Goal: Navigation & Orientation: Find specific page/section

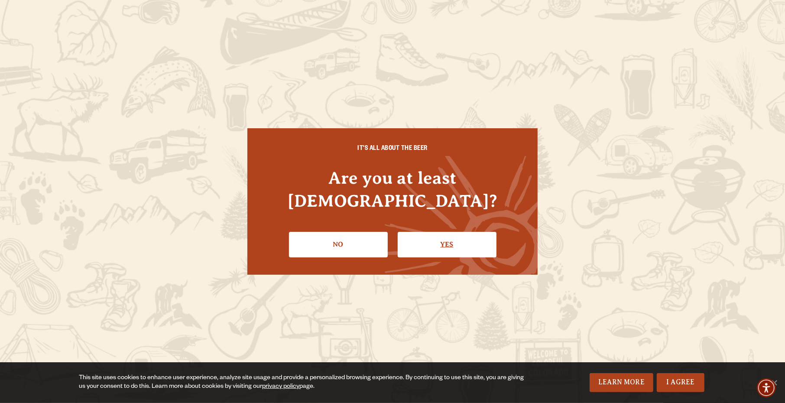
click at [450, 233] on link "Yes" at bounding box center [447, 244] width 99 height 25
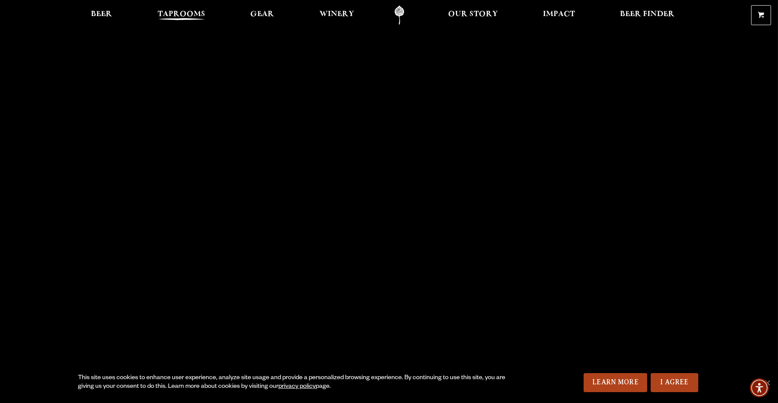
click at [199, 16] on span "Taprooms" at bounding box center [182, 14] width 48 height 7
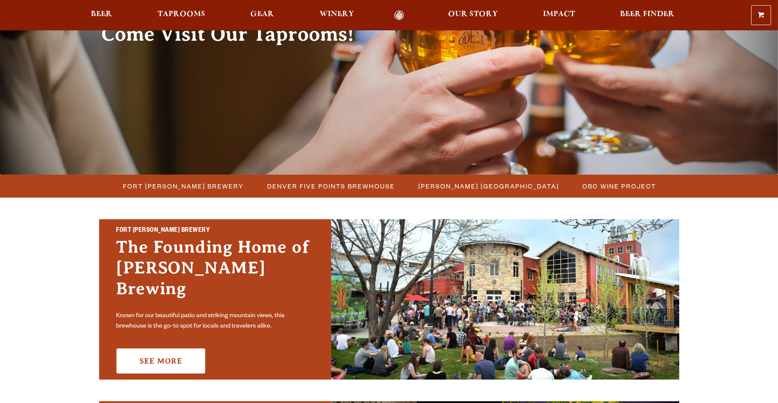
scroll to position [108, 0]
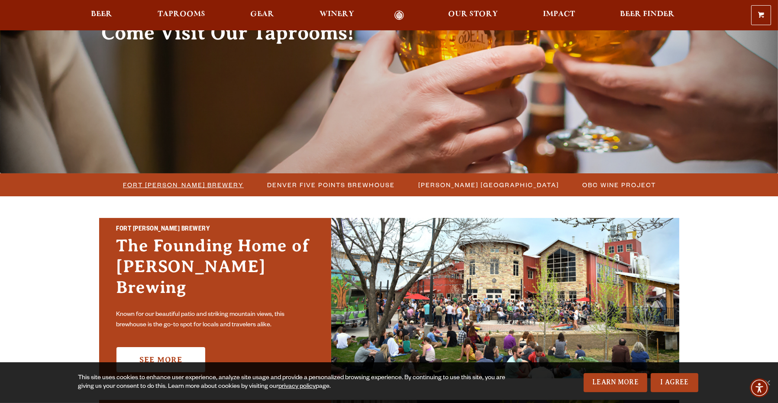
click at [184, 185] on span "Fort [PERSON_NAME] Brewery" at bounding box center [183, 184] width 121 height 13
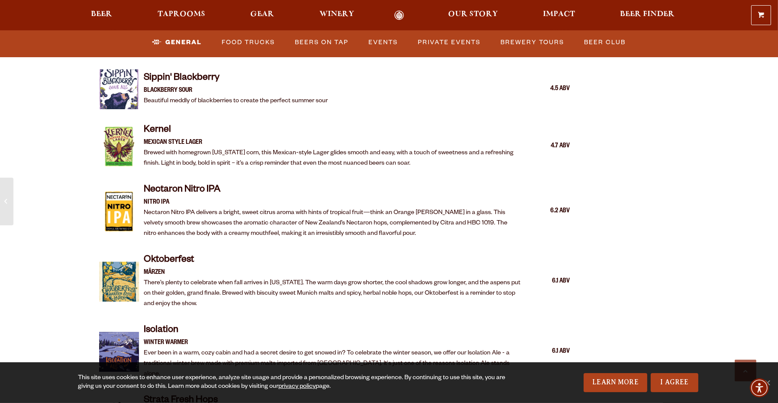
scroll to position [1607, 0]
